Goal: Connect with others: Establish contact or relationships with other users

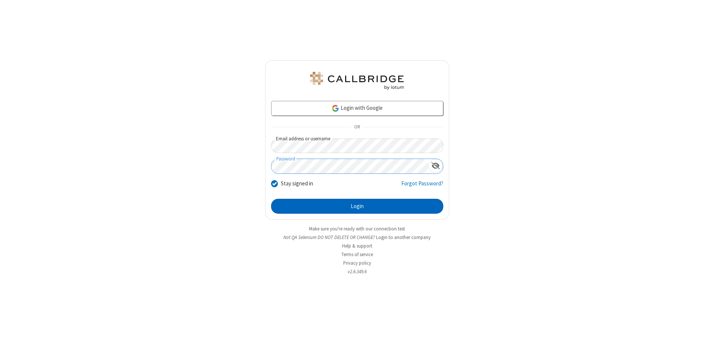
click at [357, 206] on button "Login" at bounding box center [357, 206] width 172 height 15
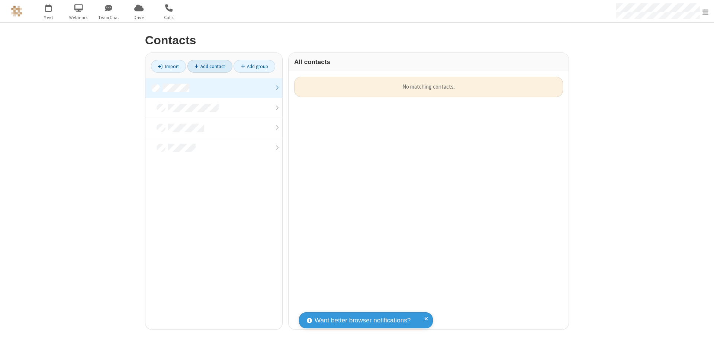
click at [214, 88] on link at bounding box center [213, 88] width 137 height 20
click at [210, 66] on link "Add contact" at bounding box center [209, 66] width 45 height 13
